Goal: Transaction & Acquisition: Subscribe to service/newsletter

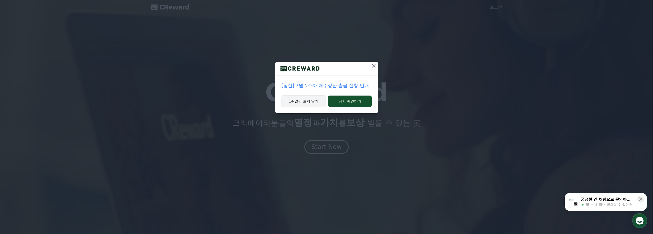
click at [312, 101] on button "1주일간 보지 않기" at bounding box center [304, 101] width 45 height 12
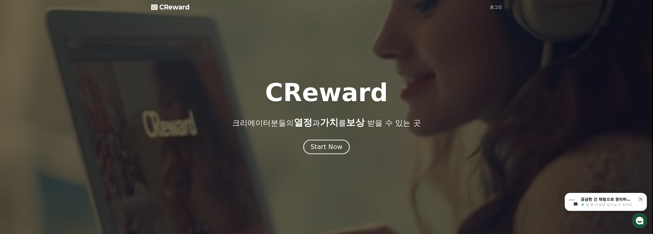
click at [322, 146] on div "Start Now" at bounding box center [326, 146] width 32 height 9
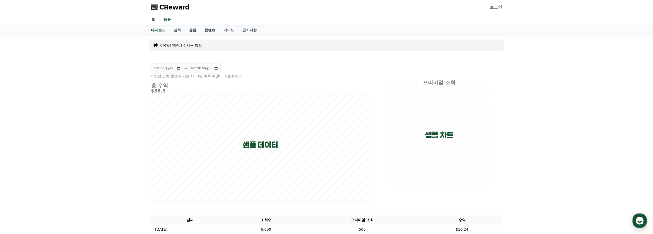
click at [190, 30] on link "음원" at bounding box center [192, 30] width 15 height 10
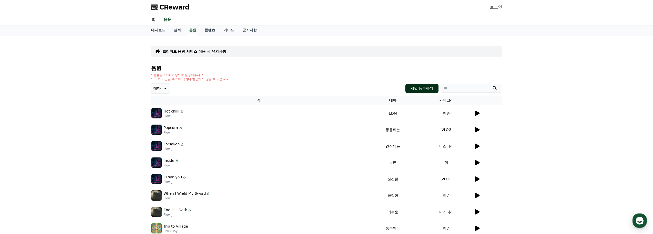
click at [430, 91] on button "채널 등록하기" at bounding box center [421, 88] width 33 height 9
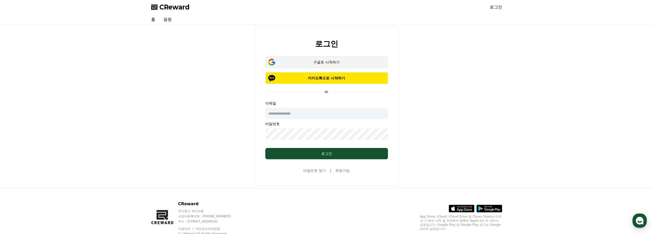
click at [367, 65] on button "구글로 시작하기" at bounding box center [326, 62] width 123 height 12
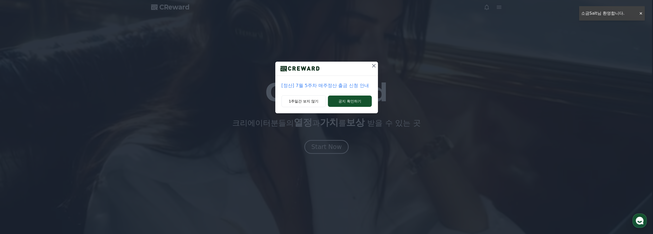
click at [374, 63] on icon at bounding box center [374, 66] width 6 height 6
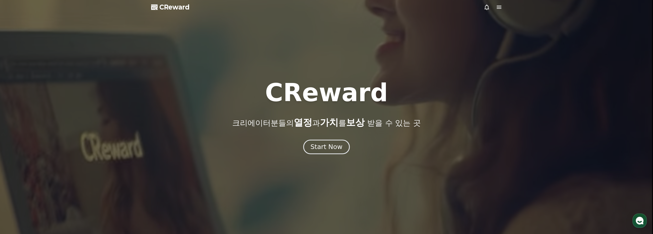
click at [341, 151] on button "Start Now" at bounding box center [326, 146] width 46 height 15
